Goal: Information Seeking & Learning: Learn about a topic

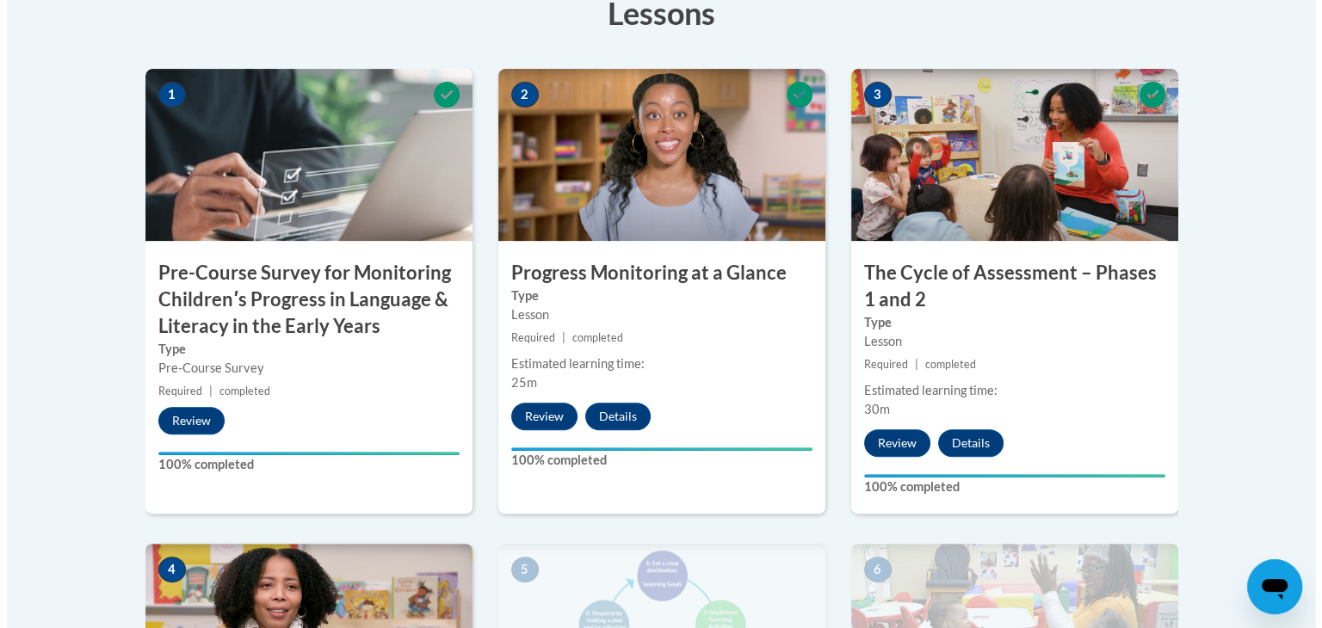
scroll to position [1098, 0]
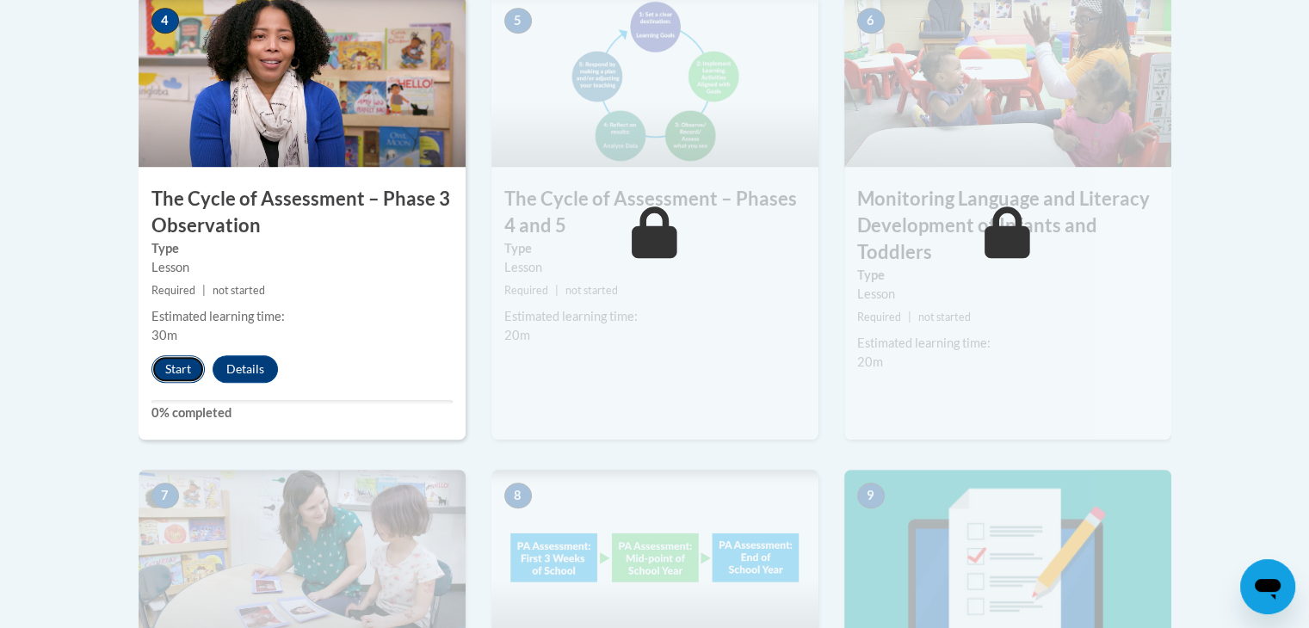
click at [175, 373] on button "Start" at bounding box center [177, 369] width 53 height 28
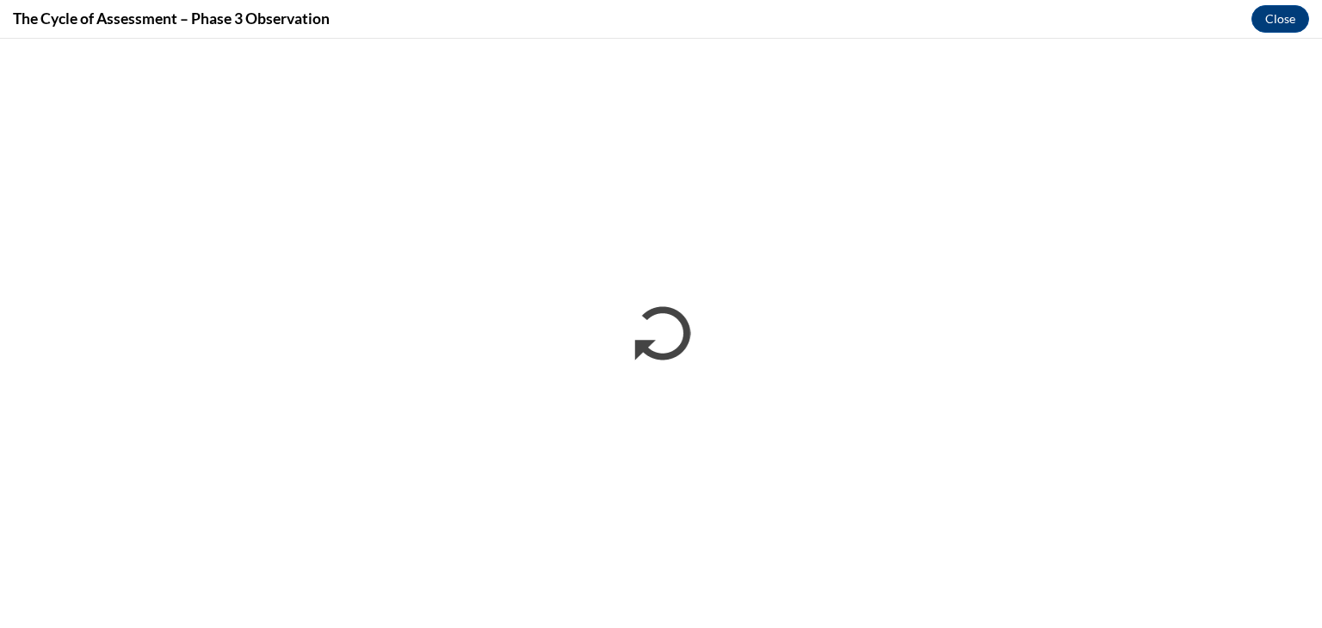
scroll to position [0, 0]
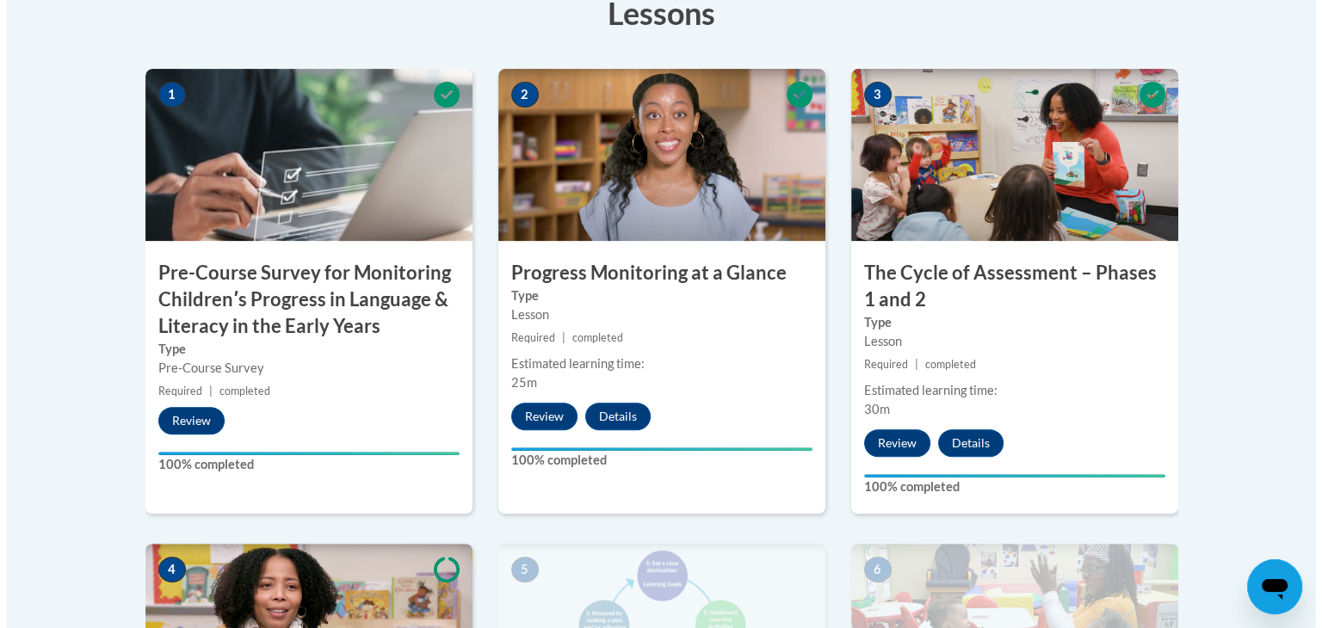
scroll to position [1098, 0]
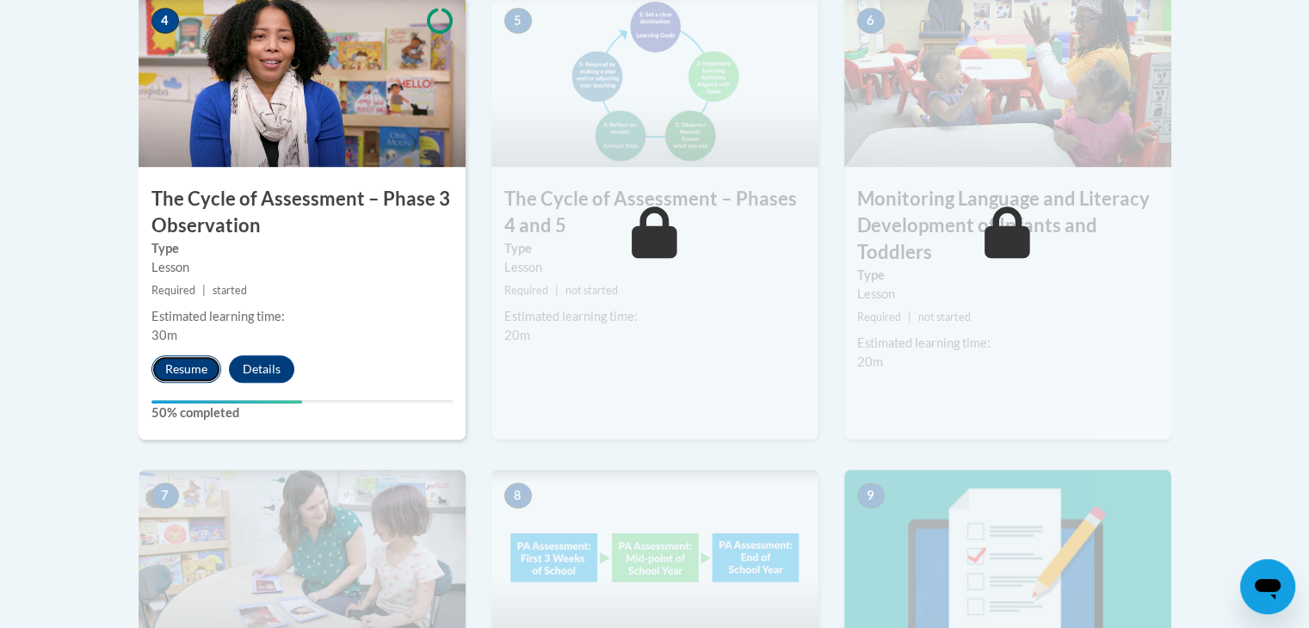
click at [193, 360] on button "Resume" at bounding box center [186, 369] width 70 height 28
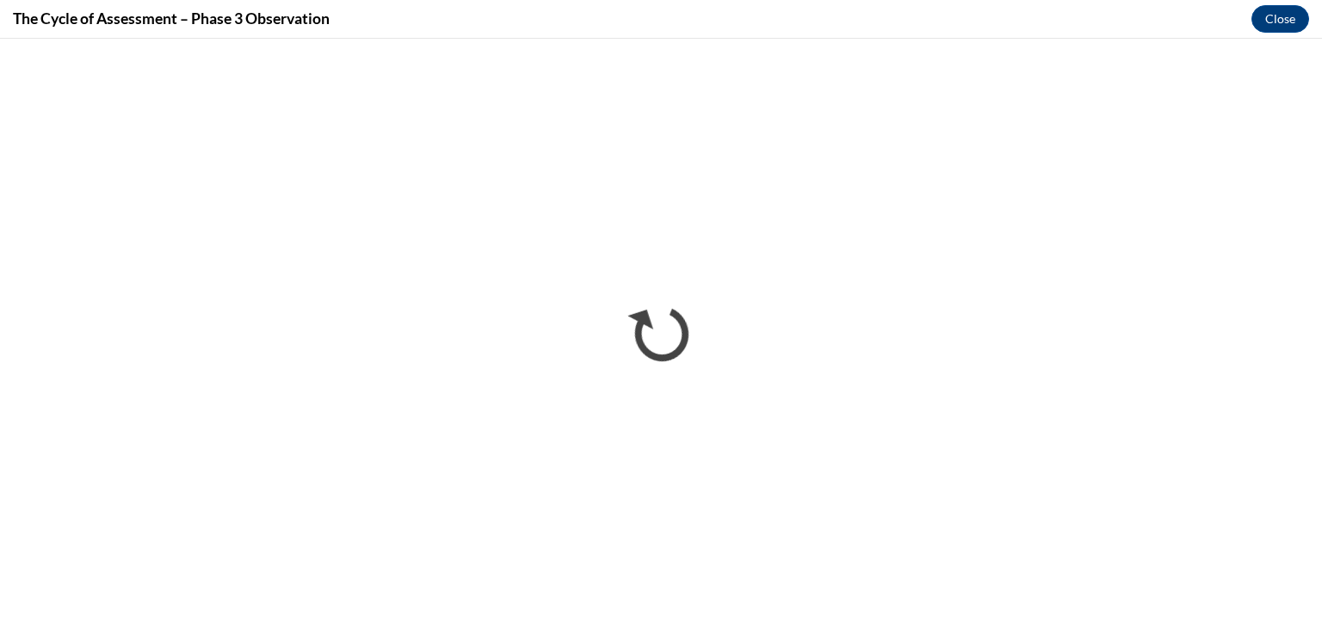
scroll to position [0, 0]
